Goal: Find specific page/section: Find specific page/section

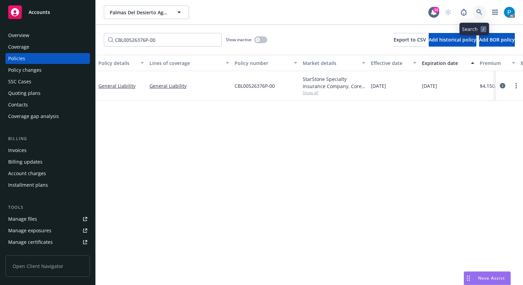
click at [478, 9] on link at bounding box center [480, 12] width 14 height 14
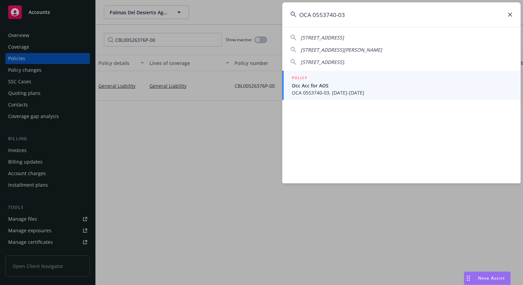
type input "OCA 0553740-03"
click at [346, 94] on span "OCA 0553740-03, [DATE]-[DATE]" at bounding box center [402, 92] width 221 height 7
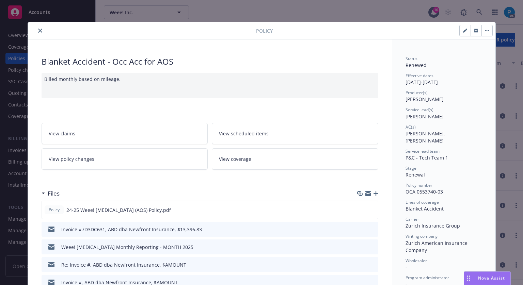
click at [38, 34] on button "close" at bounding box center [40, 31] width 8 height 8
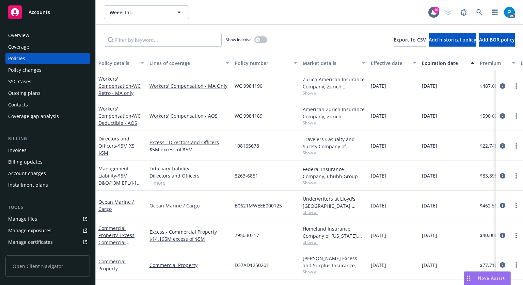
click at [19, 147] on div "Invoices" at bounding box center [17, 150] width 18 height 11
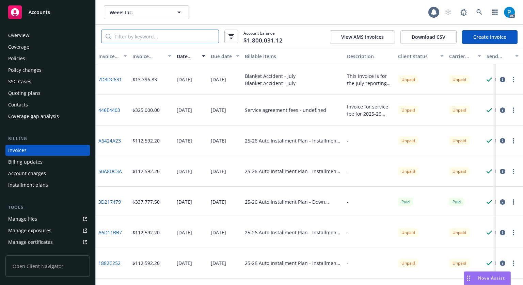
click at [135, 35] on input "search" at bounding box center [165, 36] width 108 height 13
paste input "OCA 0553740-03"
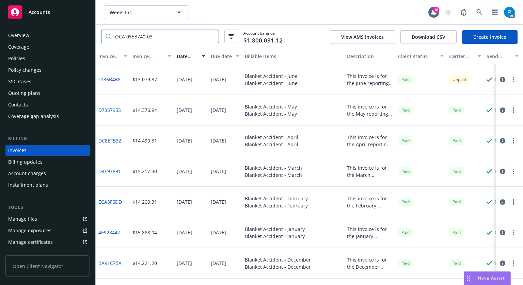
type input "OCA 0553740-03"
click at [500, 81] on icon "button" at bounding box center [502, 79] width 5 height 5
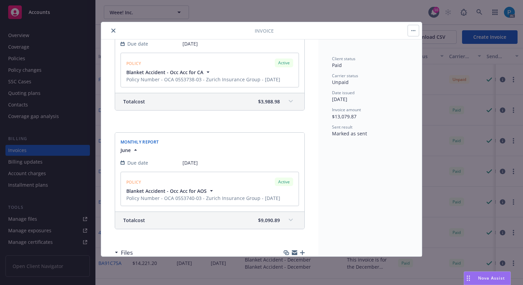
scroll to position [170, 0]
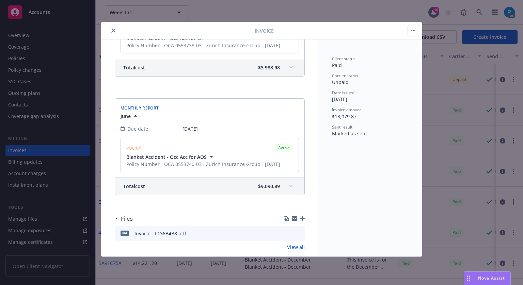
click at [262, 184] on span "$9,090.89" at bounding box center [269, 186] width 22 height 7
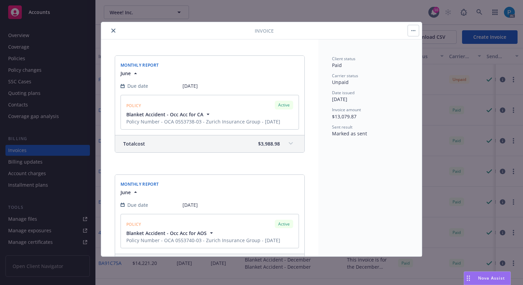
scroll to position [136, 0]
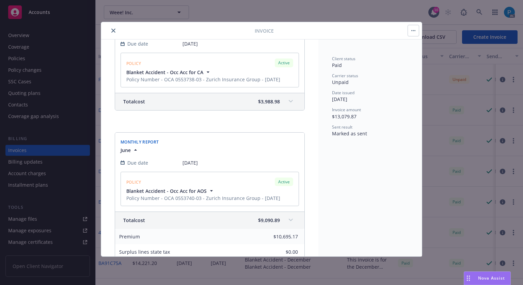
click at [112, 34] on button "close" at bounding box center [113, 31] width 8 height 8
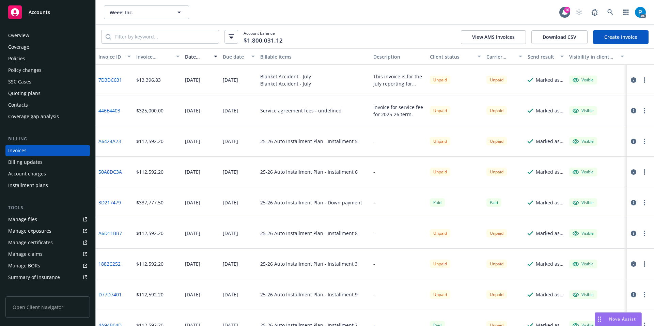
click at [37, 10] on span "Accounts" at bounding box center [39, 12] width 21 height 5
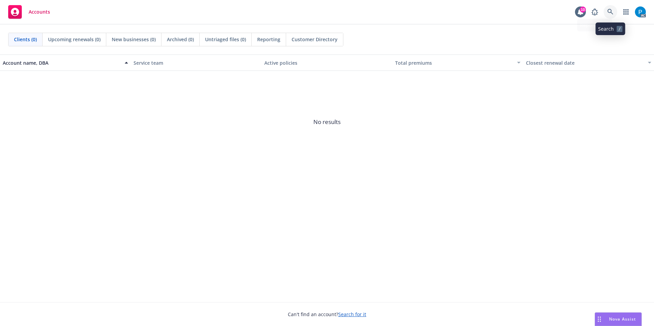
click at [615, 14] on link at bounding box center [611, 12] width 14 height 14
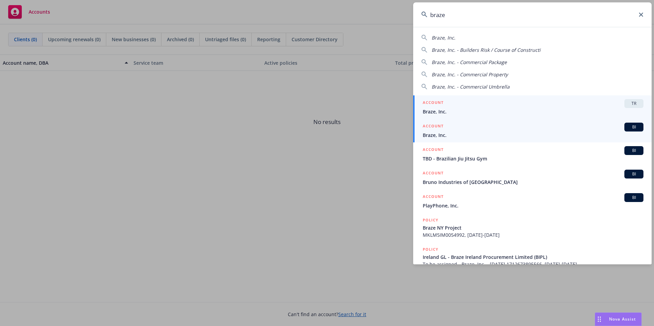
type input "braze"
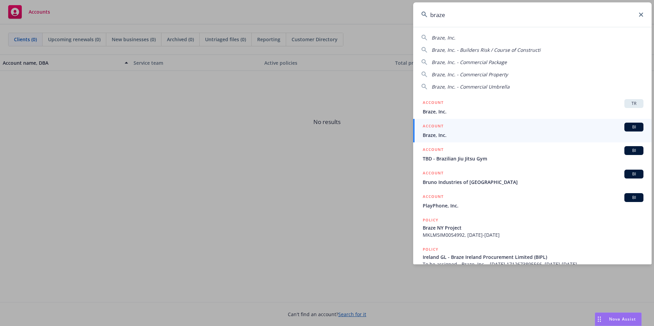
click at [460, 126] on div "ACCOUNT BI" at bounding box center [533, 127] width 221 height 9
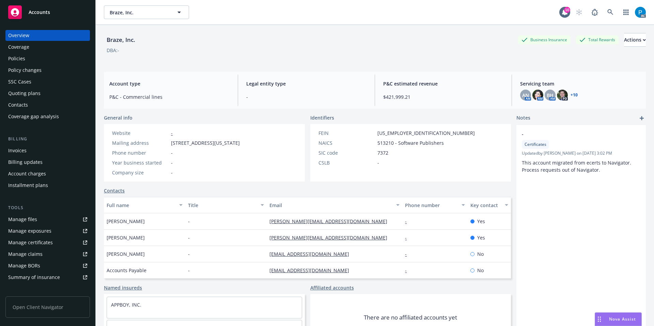
click at [27, 147] on div "Invoices" at bounding box center [47, 150] width 79 height 11
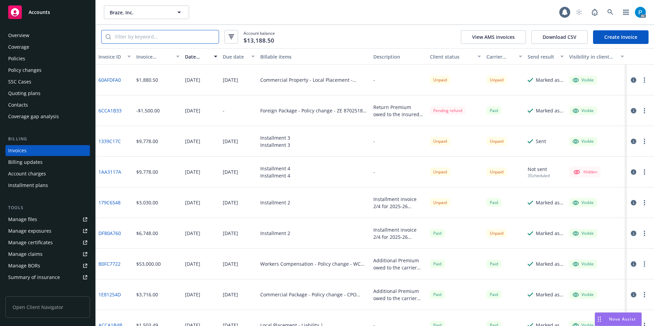
click at [201, 37] on input "search" at bounding box center [165, 36] width 108 height 13
paste input "1339C17C"
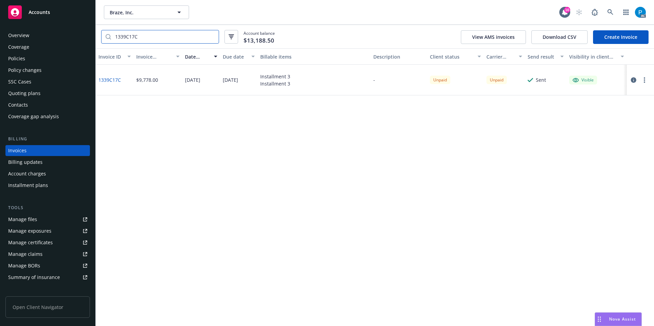
type input "1339C17C"
click at [636, 80] on icon "button" at bounding box center [633, 79] width 5 height 5
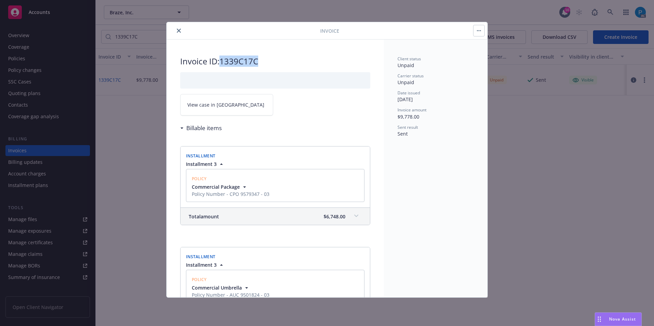
drag, startPoint x: 261, startPoint y: 61, endPoint x: 223, endPoint y: 61, distance: 37.1
click at [223, 61] on h2 "Invoice ID: 1339C17C" at bounding box center [275, 61] width 190 height 11
copy h2 "1339C17C"
